Goal: Find specific page/section: Find specific page/section

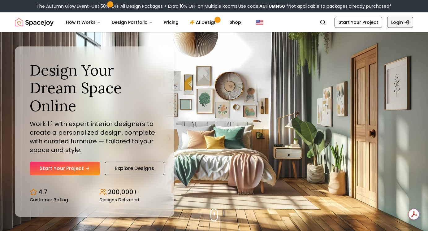
click at [398, 22] on link "Login" at bounding box center [400, 22] width 26 height 11
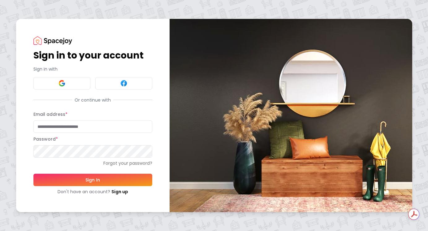
click at [64, 125] on input "Email address *" at bounding box center [92, 126] width 119 height 12
type input "**********"
click at [116, 121] on input "**********" at bounding box center [92, 126] width 119 height 12
click at [89, 177] on button "Sign In" at bounding box center [92, 179] width 119 height 12
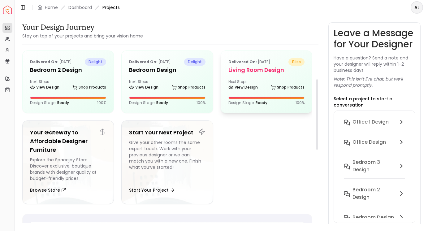
scroll to position [65, 0]
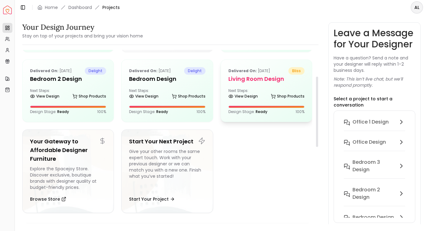
click at [258, 71] on p "Delivered on: Feb 28, 2024" at bounding box center [249, 70] width 42 height 7
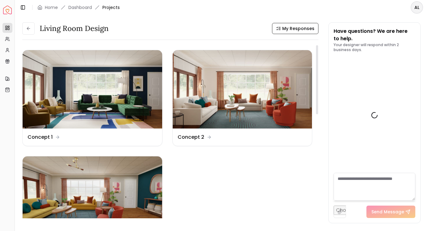
scroll to position [2029, 0]
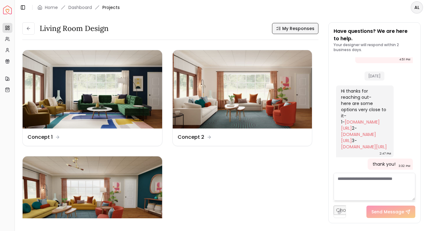
click at [303, 29] on span "My Responses" at bounding box center [298, 28] width 32 height 6
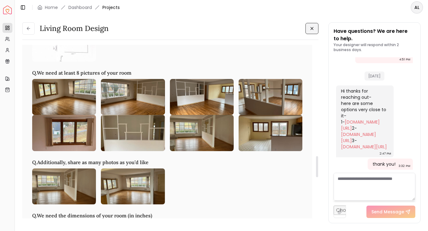
scroll to position [912, 0]
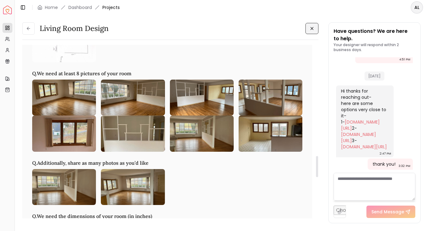
click at [76, 103] on img at bounding box center [64, 97] width 64 height 36
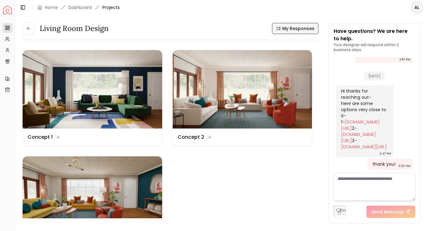
click at [285, 25] on button "My Responses" at bounding box center [295, 28] width 46 height 11
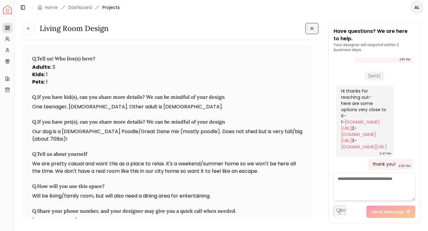
click at [310, 31] on button at bounding box center [311, 28] width 13 height 11
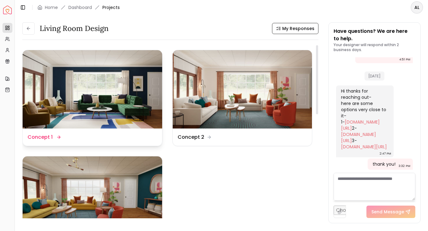
click at [117, 109] on img at bounding box center [92, 89] width 139 height 78
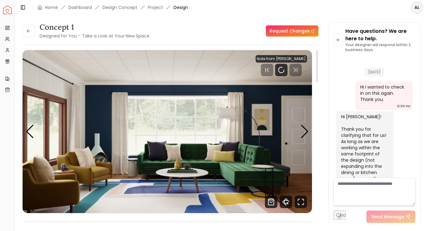
scroll to position [2024, 0]
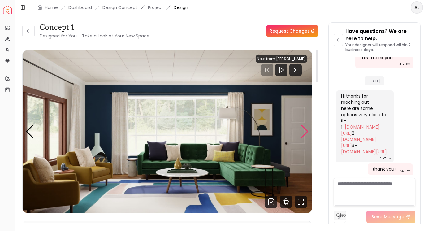
click at [302, 130] on div "Next slide" at bounding box center [304, 132] width 8 height 14
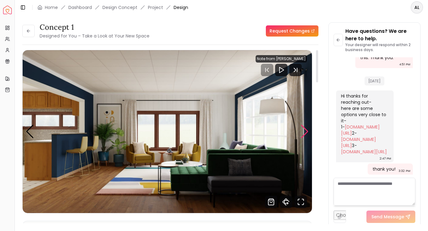
click at [302, 130] on div "Next slide" at bounding box center [304, 132] width 8 height 14
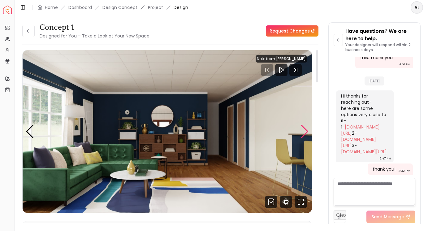
click at [302, 130] on div "Next slide" at bounding box center [304, 132] width 8 height 14
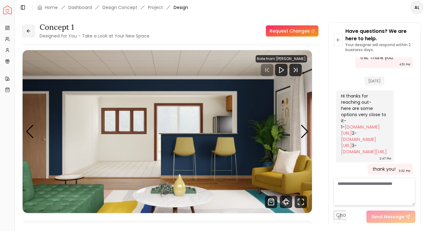
click at [27, 30] on icon at bounding box center [28, 30] width 5 height 5
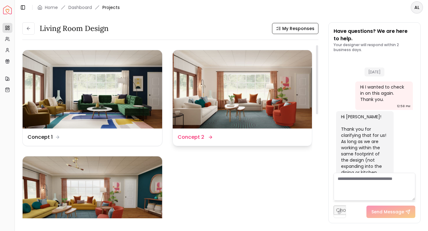
scroll to position [2029, 0]
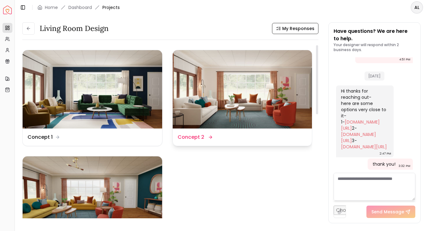
click at [219, 90] on img at bounding box center [242, 89] width 139 height 78
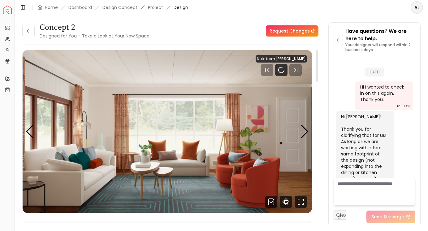
scroll to position [2024, 0]
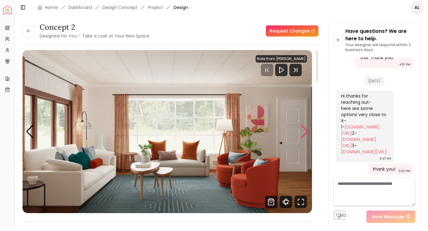
click at [303, 130] on div "Next slide" at bounding box center [304, 132] width 8 height 14
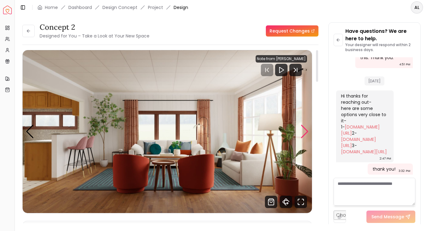
click at [303, 130] on div "Next slide" at bounding box center [304, 132] width 8 height 14
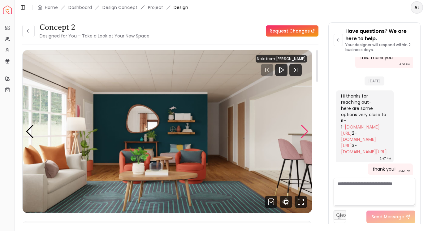
click at [303, 130] on div "Next slide" at bounding box center [304, 132] width 8 height 14
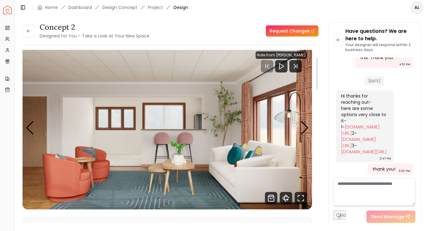
scroll to position [0, 0]
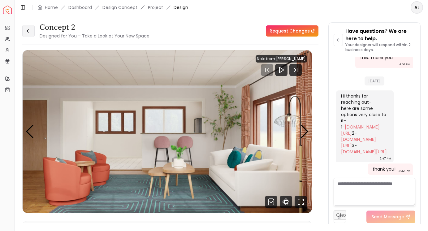
click at [31, 29] on button at bounding box center [28, 31] width 12 height 12
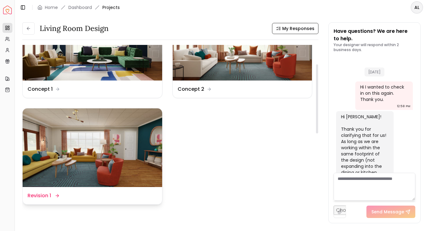
scroll to position [2029, 0]
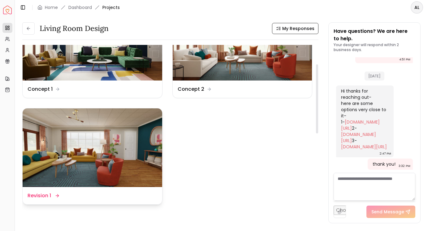
click at [132, 141] on img at bounding box center [92, 147] width 139 height 78
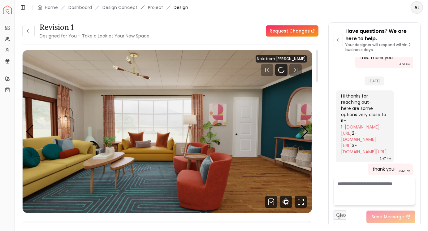
scroll to position [2, 0]
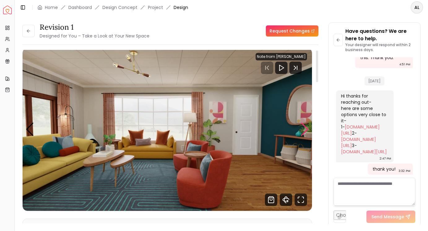
click at [303, 128] on div "Next slide" at bounding box center [304, 129] width 8 height 14
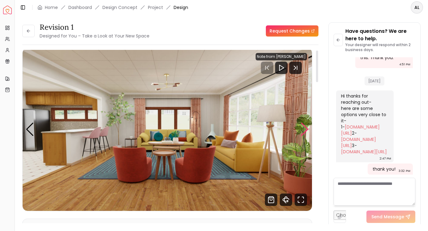
click at [303, 128] on div "Next slide" at bounding box center [304, 129] width 8 height 14
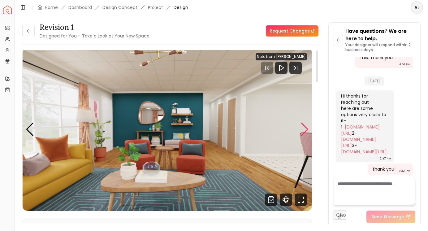
click at [306, 130] on div "Next slide" at bounding box center [304, 129] width 8 height 14
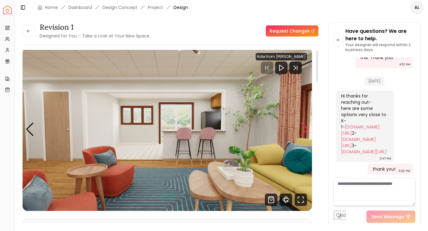
click at [306, 130] on div "Next slide" at bounding box center [304, 129] width 8 height 14
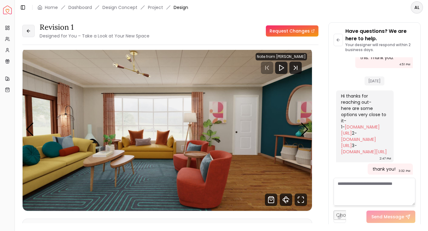
click at [28, 30] on icon at bounding box center [28, 30] width 2 height 3
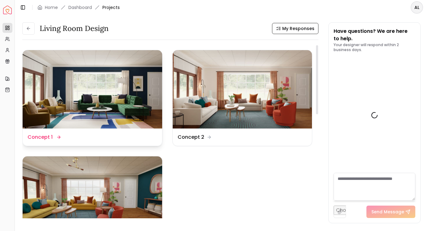
scroll to position [2029, 0]
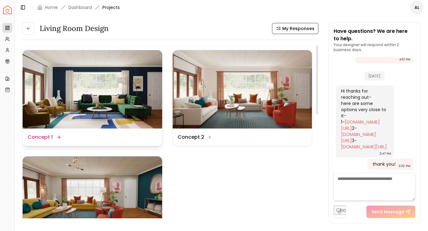
click at [123, 96] on img at bounding box center [92, 89] width 139 height 78
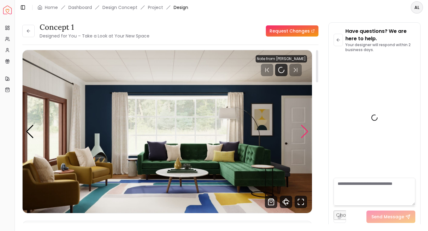
click at [304, 130] on div "Next slide" at bounding box center [304, 132] width 8 height 14
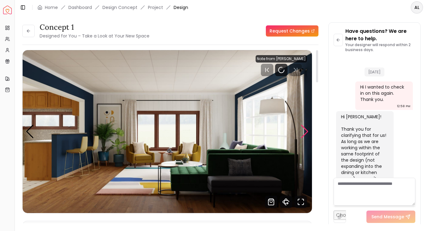
scroll to position [2024, 0]
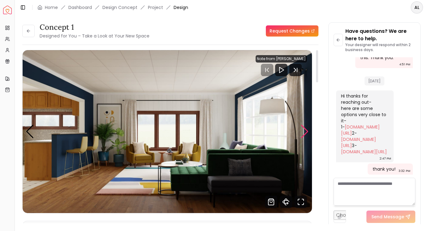
click at [305, 130] on div "Next slide" at bounding box center [304, 132] width 8 height 14
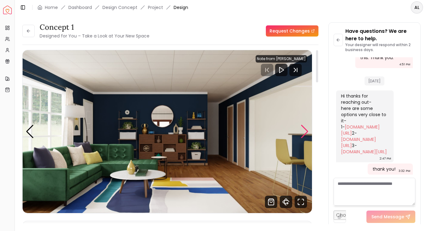
click at [305, 130] on div "Next slide" at bounding box center [304, 132] width 8 height 14
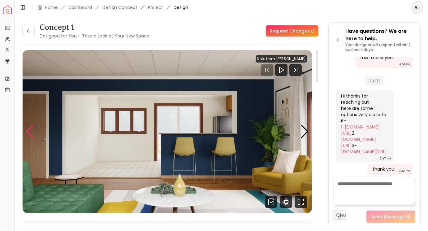
click at [27, 135] on div "Previous slide" at bounding box center [30, 132] width 8 height 14
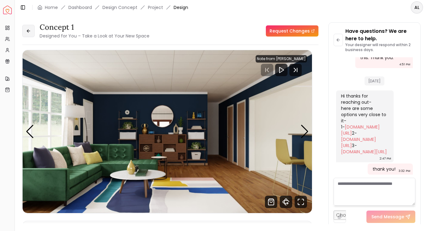
click at [32, 32] on button at bounding box center [28, 31] width 12 height 12
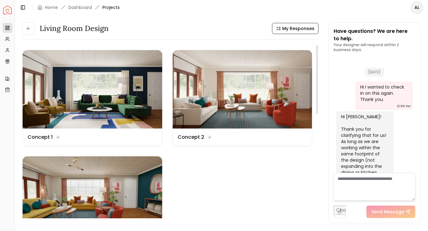
scroll to position [2029, 0]
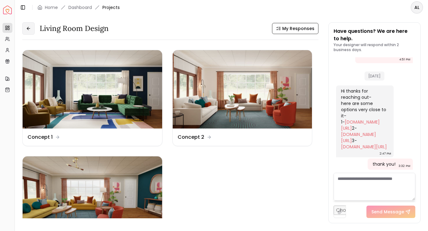
click at [26, 28] on icon at bounding box center [28, 28] width 5 height 5
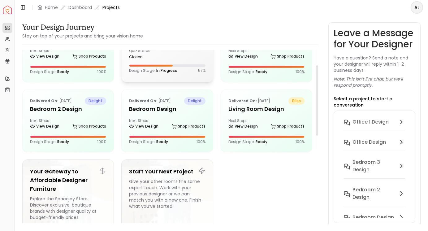
scroll to position [37, 0]
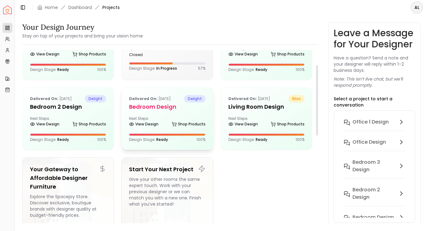
click at [176, 115] on div "Delivered on: Mar 03, 2024 delight Bedroom Design Next Steps: View Design Shop …" at bounding box center [167, 119] width 91 height 62
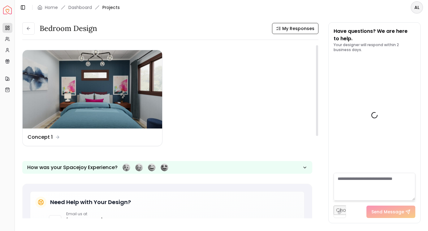
scroll to position [1447, 0]
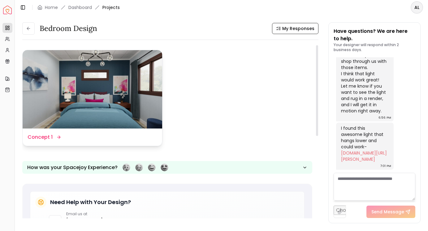
click at [41, 140] on dd "Concept 1" at bounding box center [40, 136] width 25 height 7
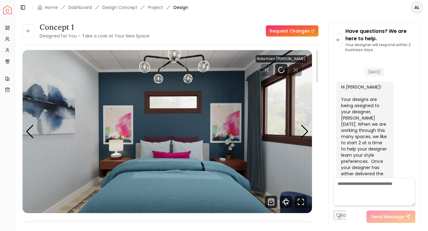
scroll to position [1442, 0]
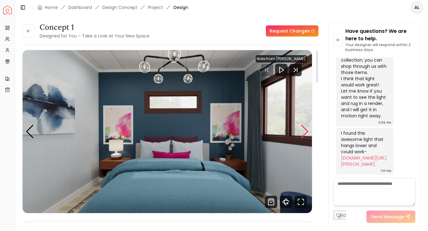
click at [302, 135] on div "Next slide" at bounding box center [304, 132] width 8 height 14
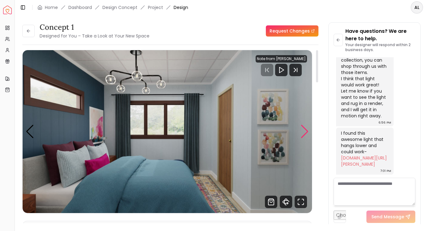
click at [303, 135] on div "Next slide" at bounding box center [304, 132] width 8 height 14
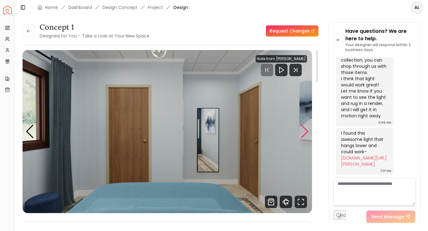
click at [303, 135] on div "Next slide" at bounding box center [304, 132] width 8 height 14
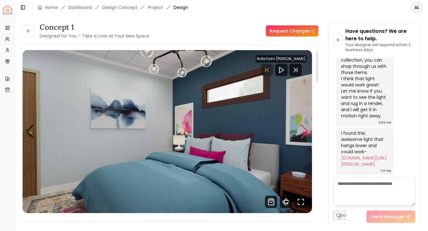
click at [303, 135] on div "Next slide" at bounding box center [304, 132] width 8 height 14
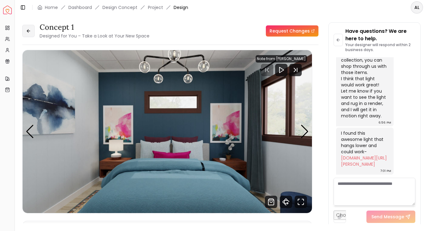
click at [28, 31] on icon at bounding box center [28, 30] width 5 height 5
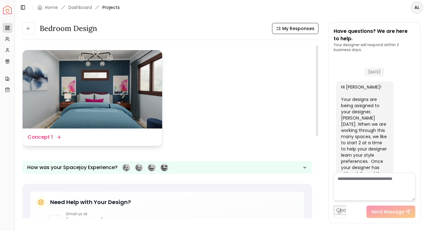
scroll to position [1447, 0]
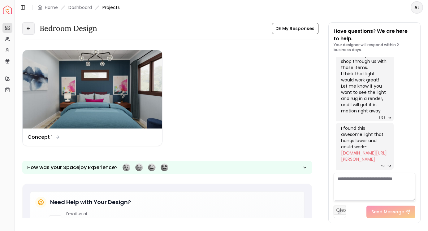
click at [26, 27] on icon at bounding box center [28, 28] width 5 height 5
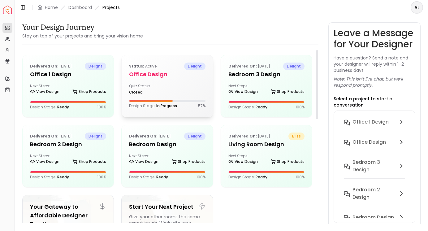
click at [139, 79] on div "Status: active delight Office Design Quiz Status: closed Design Stage: In Progr…" at bounding box center [167, 85] width 91 height 61
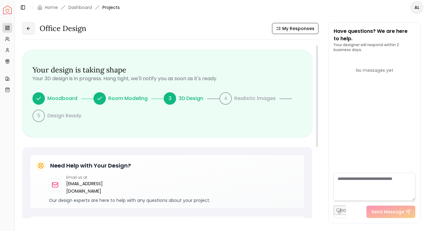
click at [24, 30] on button at bounding box center [28, 28] width 12 height 12
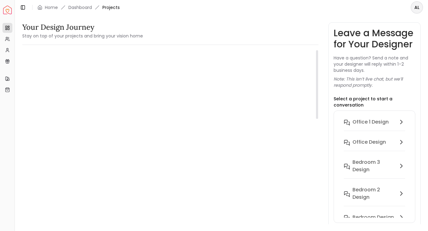
click at [63, 85] on div "Next Steps: View Design Shop Products" at bounding box center [68, 89] width 76 height 12
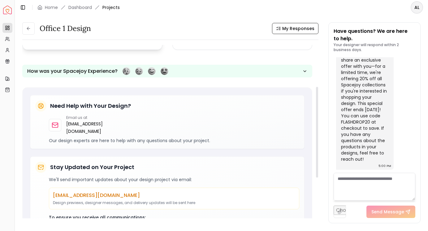
scroll to position [55, 0]
